Goal: Find specific page/section: Find specific page/section

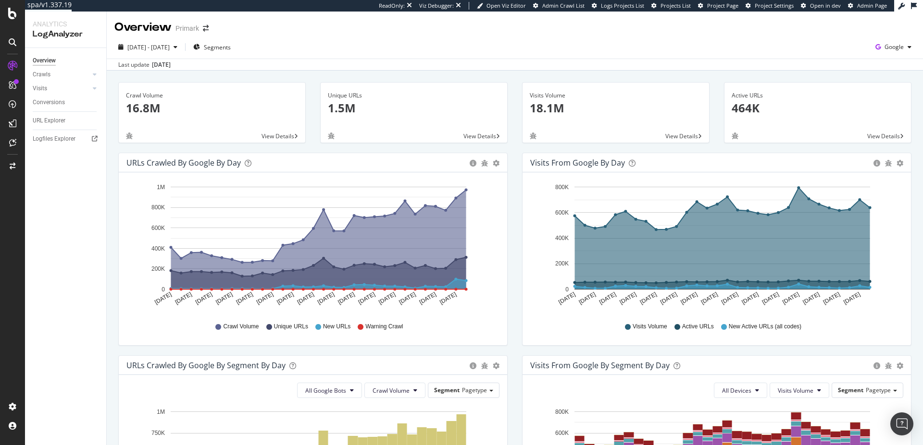
click at [706, 10] on div "ReadOnly: Viz Debugger: Open Viz Editor Admin Crawl List Logs Projects List Pro…" at bounding box center [636, 6] width 515 height 12
click at [714, 5] on span "Project Page" at bounding box center [722, 5] width 31 height 7
click at [64, 141] on div "Logfiles Explorer" at bounding box center [54, 139] width 43 height 10
